Goal: Information Seeking & Learning: Learn about a topic

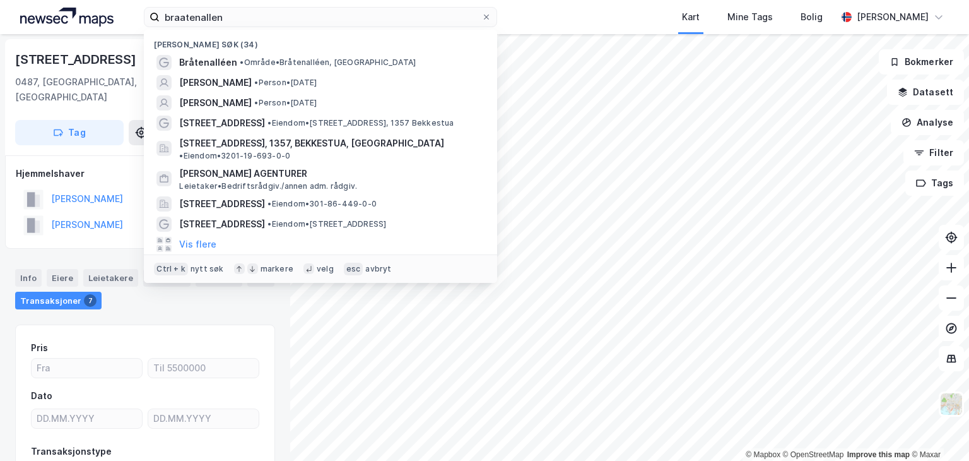
click at [237, 25] on input "braatenallen" at bounding box center [321, 17] width 322 height 19
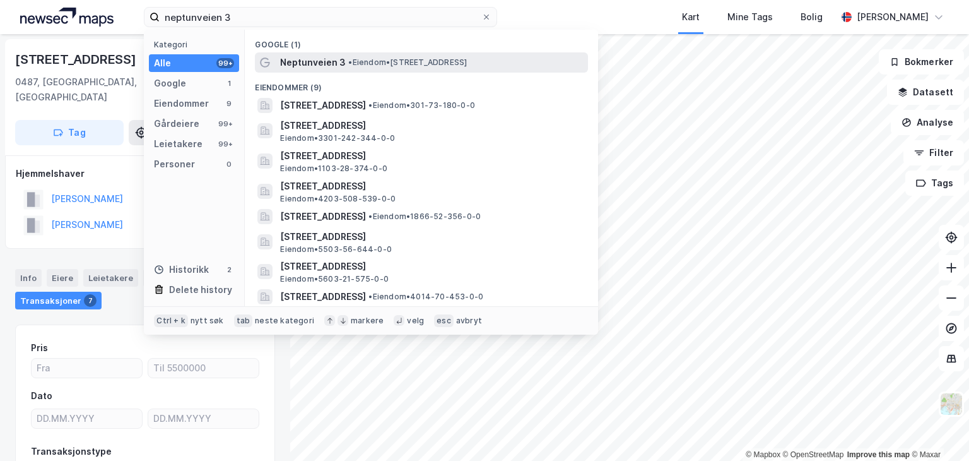
type input "neptunveien 3"
click at [352, 68] on div "Neptunveien 3 • Eiendom • [STREET_ADDRESS]" at bounding box center [432, 62] width 305 height 15
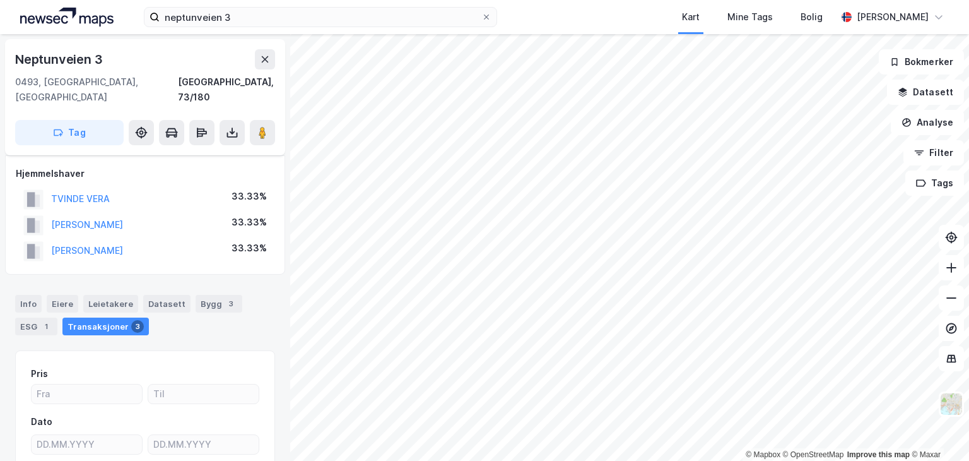
scroll to position [110, 0]
